Goal: Find specific page/section

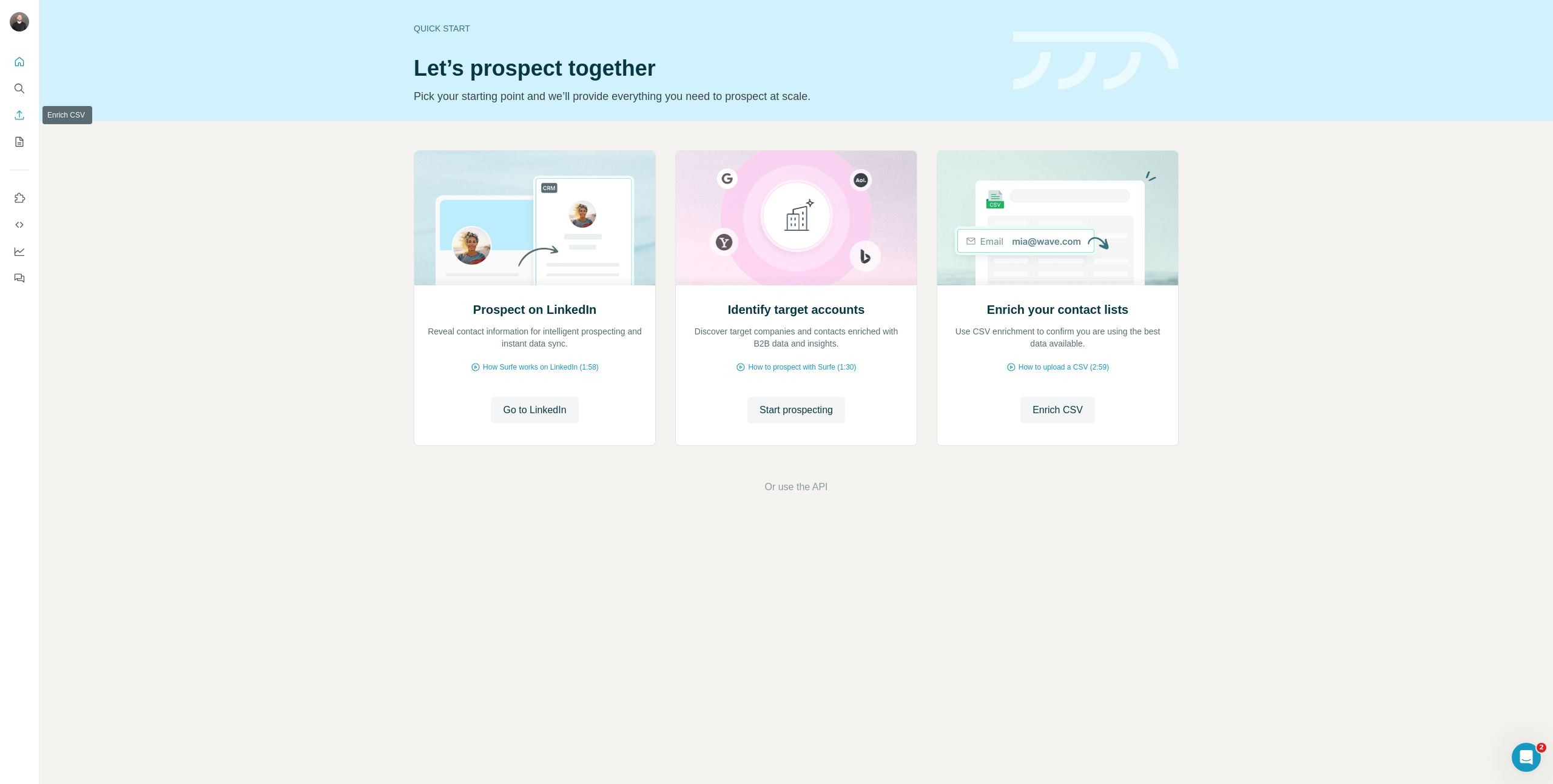
click at [12, 101] on nav at bounding box center [19, 102] width 20 height 102
click at [12, 96] on button "Search" at bounding box center [19, 89] width 20 height 22
click at [16, 90] on icon "Search" at bounding box center [18, 87] width 8 height 8
